Goal: Task Accomplishment & Management: Complete application form

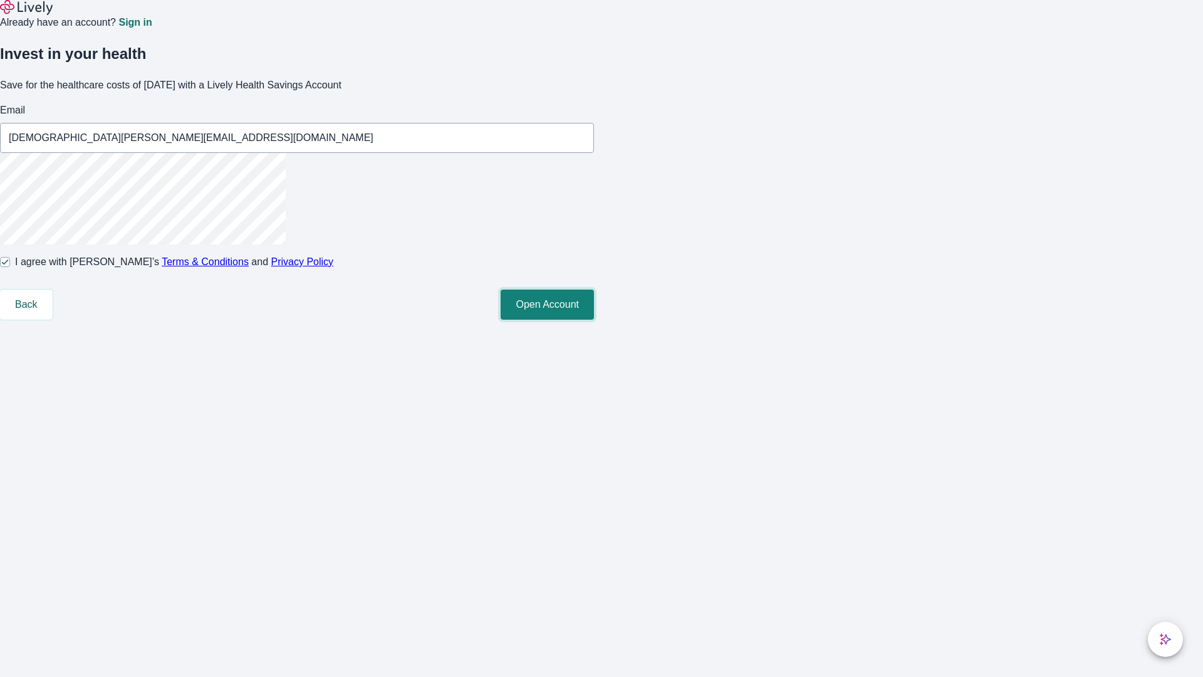
click at [594, 320] on button "Open Account" at bounding box center [547, 304] width 93 height 30
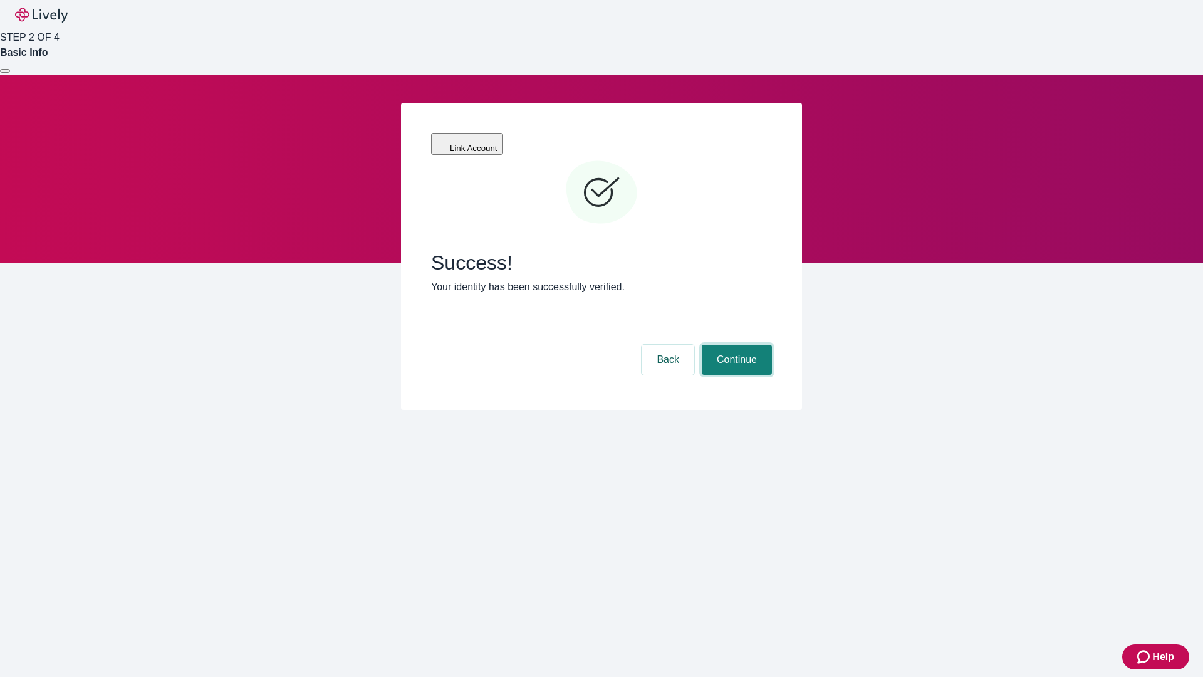
click at [735, 345] on button "Continue" at bounding box center [737, 360] width 70 height 30
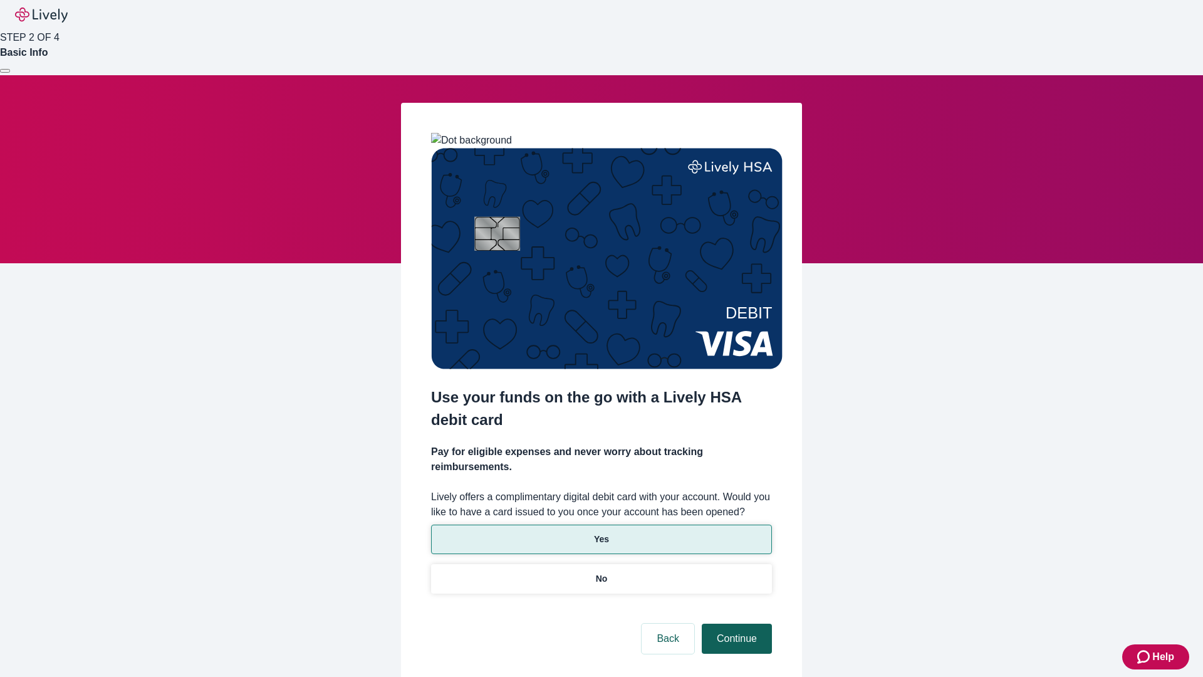
click at [601, 533] on p "Yes" at bounding box center [601, 539] width 15 height 13
click at [735, 623] on button "Continue" at bounding box center [737, 638] width 70 height 30
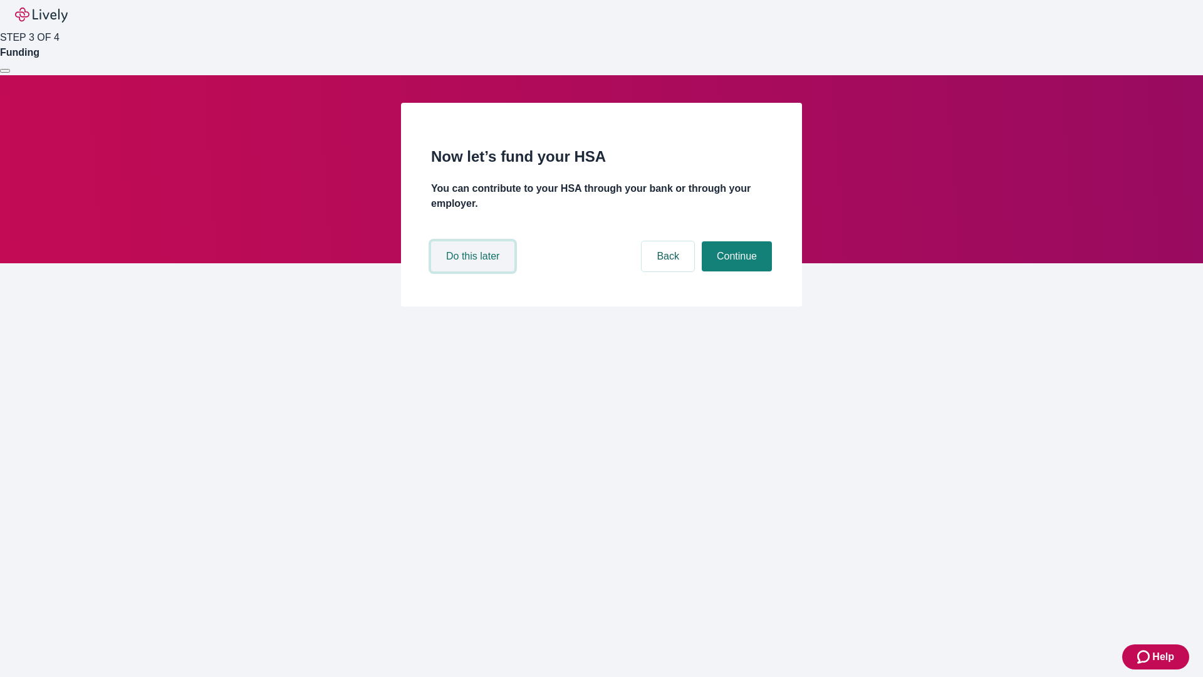
click at [474, 271] on button "Do this later" at bounding box center [472, 256] width 83 height 30
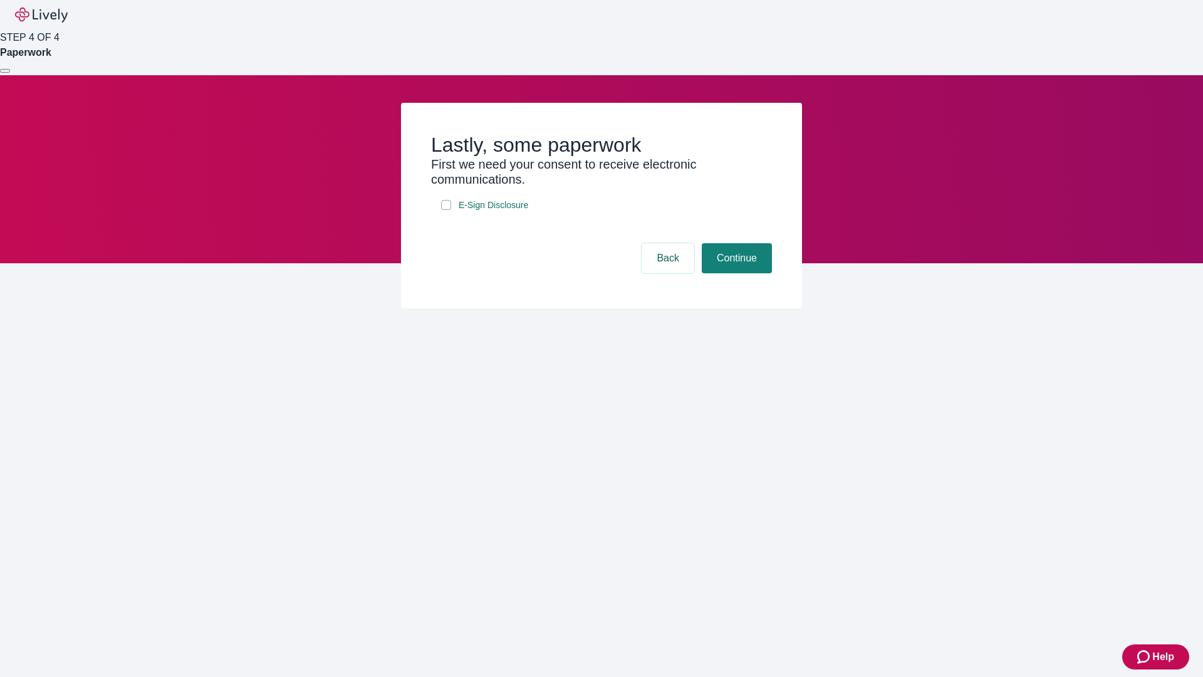
click at [446, 210] on input "E-Sign Disclosure" at bounding box center [446, 205] width 10 height 10
checkbox input "true"
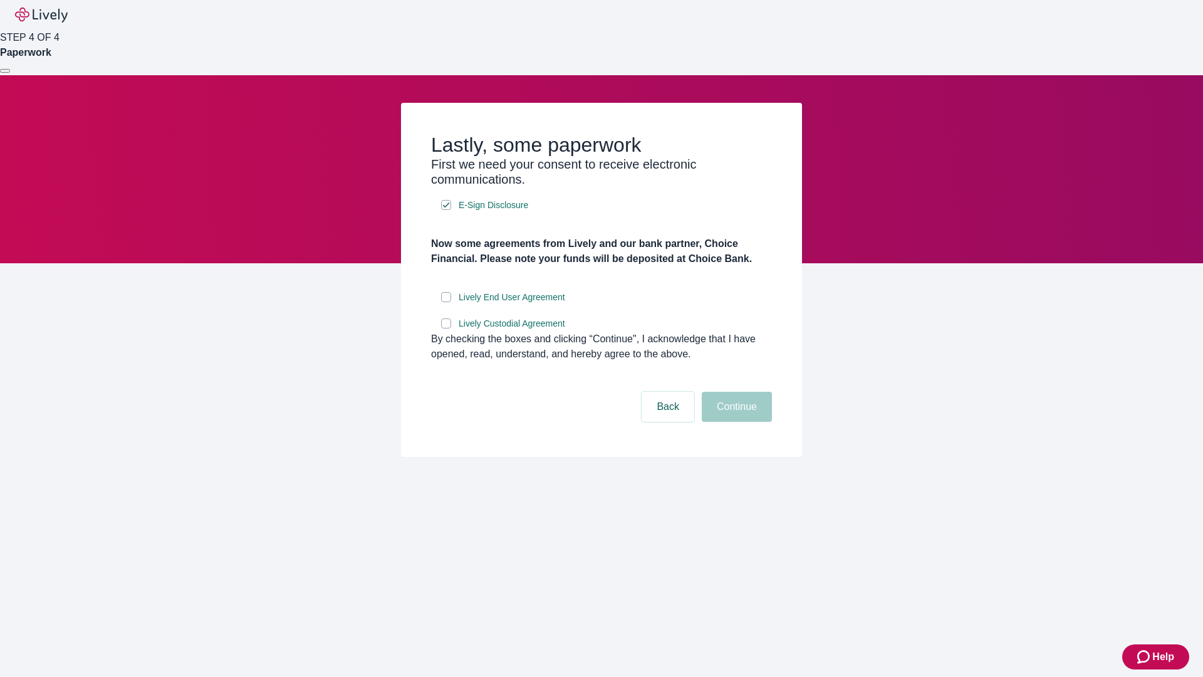
click at [446, 302] on input "Lively End User Agreement" at bounding box center [446, 297] width 10 height 10
checkbox input "true"
click at [446, 328] on input "Lively Custodial Agreement" at bounding box center [446, 323] width 10 height 10
checkbox input "true"
click at [735, 422] on button "Continue" at bounding box center [737, 407] width 70 height 30
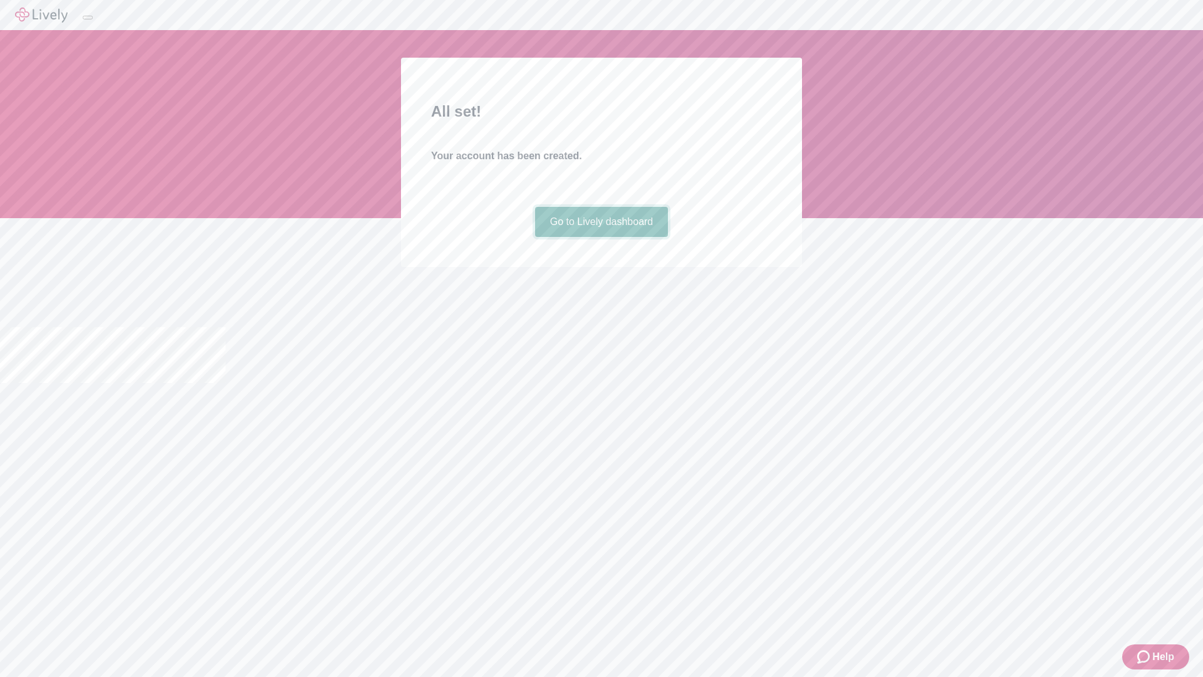
click at [601, 237] on link "Go to Lively dashboard" at bounding box center [601, 222] width 133 height 30
